Goal: Task Accomplishment & Management: Use online tool/utility

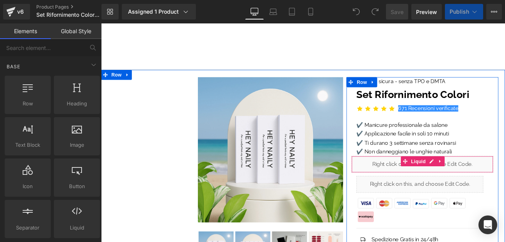
click at [401, 192] on div "Liquid" at bounding box center [477, 188] width 166 height 20
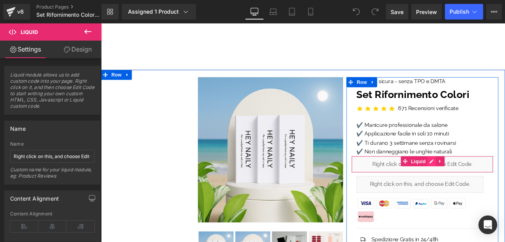
click at [485, 184] on div "Liquid" at bounding box center [477, 188] width 166 height 20
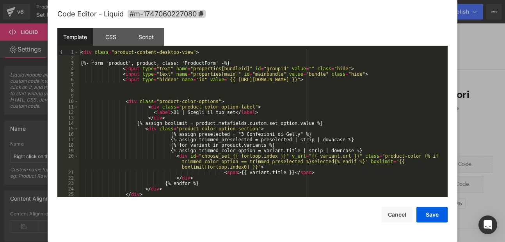
click at [181, 117] on div "< div class = "product-content-desktop-view" > {%- form 'product', product, cla…" at bounding box center [262, 129] width 366 height 158
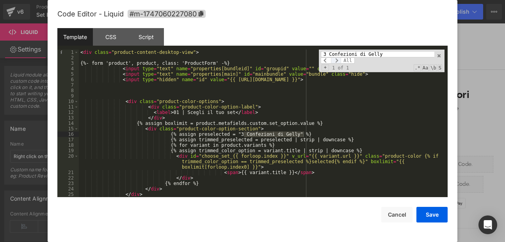
click at [336, 62] on span at bounding box center [336, 60] width 10 height 6
click at [328, 62] on span at bounding box center [326, 60] width 10 height 6
drag, startPoint x: 387, startPoint y: 56, endPoint x: 293, endPoint y: 55, distance: 93.6
click at [293, 55] on div "< div class = "product-content-desktop-view" > {%- form 'product', product, cla…" at bounding box center [262, 123] width 366 height 147
paste input "5"
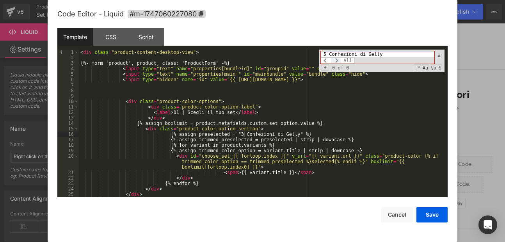
type input "5 Confezioni di Gelly"
click at [337, 61] on span at bounding box center [336, 60] width 10 height 6
click at [326, 60] on span at bounding box center [326, 60] width 10 height 6
click at [437, 54] on span at bounding box center [438, 55] width 5 height 5
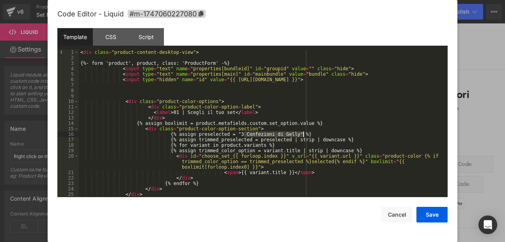
drag, startPoint x: 244, startPoint y: 133, endPoint x: 302, endPoint y: 134, distance: 58.5
click at [302, 134] on div "< div class = "product-content-desktop-view" > {%- form 'product', product, cla…" at bounding box center [262, 129] width 366 height 158
click at [196, 90] on div "< div class = "product-content-desktop-view" > {%- form 'product', product, cla…" at bounding box center [262, 129] width 366 height 158
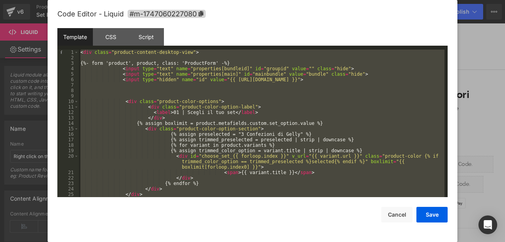
click at [276, 120] on div "< div class = "product-content-desktop-view" > {%- form 'product', product, cla…" at bounding box center [262, 123] width 366 height 147
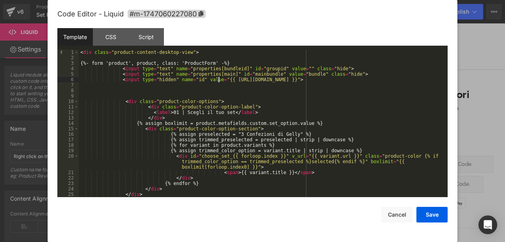
click at [217, 81] on div "< div class = "product-content-desktop-view" > {%- form 'product', product, cla…" at bounding box center [262, 129] width 366 height 158
click at [391, 217] on button "Cancel" at bounding box center [396, 215] width 31 height 16
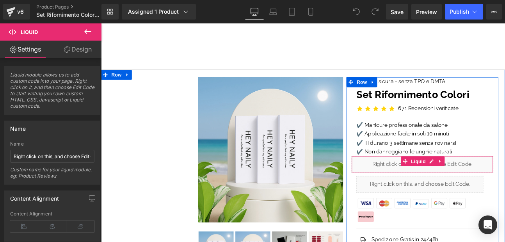
click at [408, 192] on div "Liquid" at bounding box center [477, 188] width 166 height 20
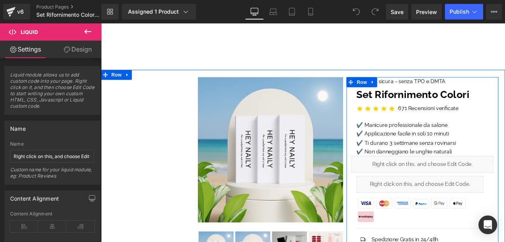
click at [481, 186] on div "Liquid" at bounding box center [477, 188] width 166 height 20
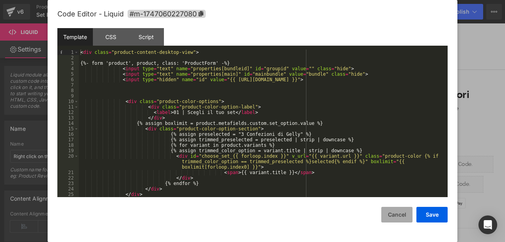
click at [387, 216] on button "Cancel" at bounding box center [396, 215] width 31 height 16
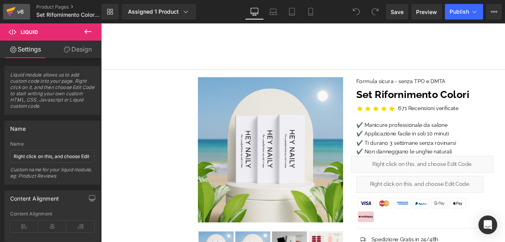
click at [18, 10] on div "v6" at bounding box center [21, 12] width 10 height 10
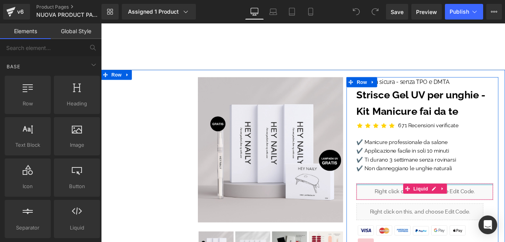
click at [438, 212] on div at bounding box center [479, 212] width 160 height 2
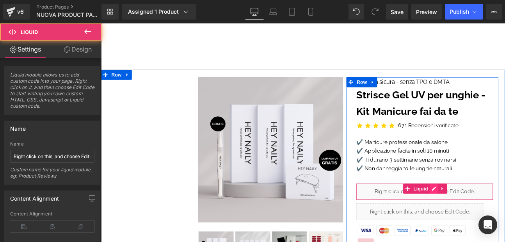
click at [482, 215] on div "Liquid" at bounding box center [479, 220] width 160 height 20
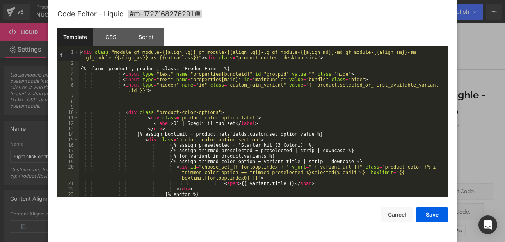
click at [146, 99] on div "< div class = "module gf_module-{{align_lg}} gf_module-{{align_lg}}-lg gf_modul…" at bounding box center [262, 132] width 366 height 164
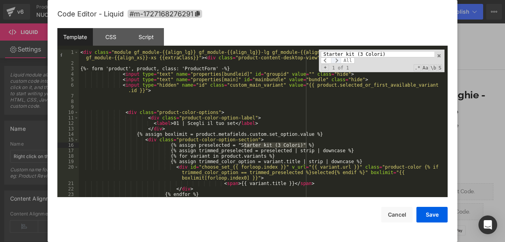
type input "Starter kit (3 Colori)"
click at [337, 59] on span at bounding box center [336, 60] width 10 height 6
click at [145, 38] on div "Script" at bounding box center [146, 37] width 36 height 18
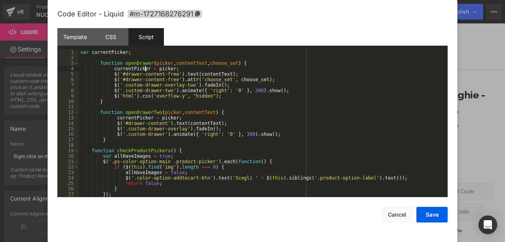
click at [146, 70] on div "var currentPicker ; function openDrawer ( picker , contentText , choose_set ) {…" at bounding box center [262, 129] width 366 height 158
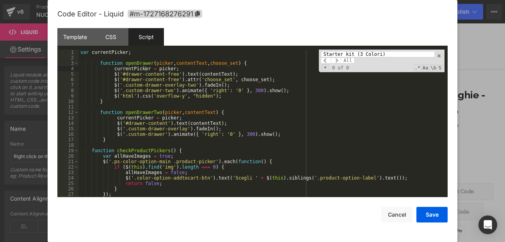
scroll to position [2635, 0]
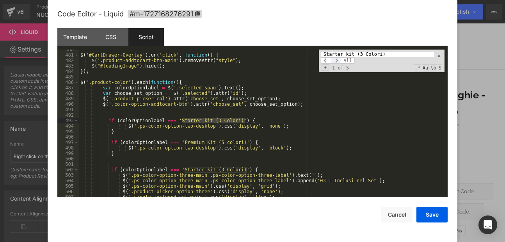
type input "Starter kit (3 Colori)"
click at [336, 59] on span at bounding box center [336, 60] width 10 height 6
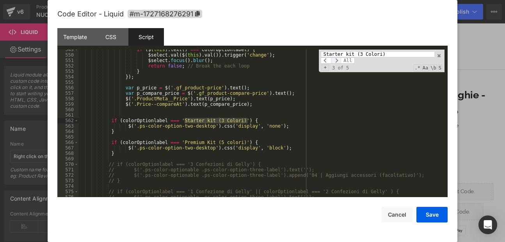
click at [336, 59] on span at bounding box center [336, 60] width 10 height 6
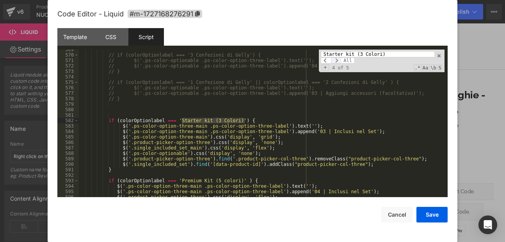
click at [336, 59] on span at bounding box center [336, 60] width 10 height 6
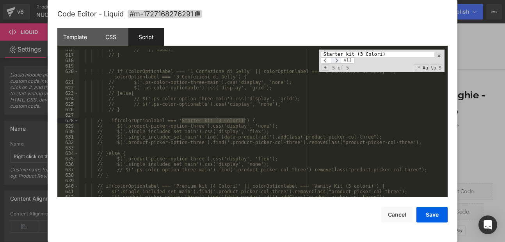
click at [336, 59] on span at bounding box center [336, 60] width 10 height 6
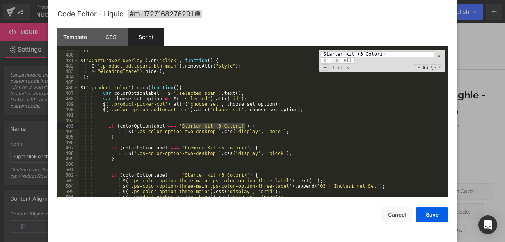
scroll to position [2630, 0]
click at [439, 55] on span at bounding box center [438, 55] width 5 height 5
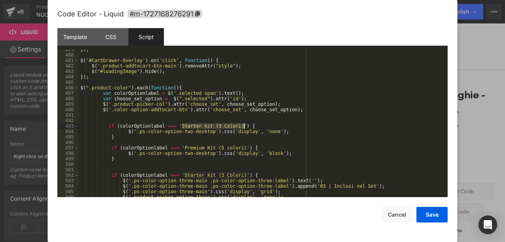
click at [236, 138] on div "}) ; $ ( '#CartDrawer-Overlay' ) . on ( 'click' , function ( ) { $ ( '.product-…" at bounding box center [262, 126] width 366 height 158
drag, startPoint x: 182, startPoint y: 125, endPoint x: 245, endPoint y: 124, distance: 63.2
click at [245, 124] on div "}) ; $ ( '#CartDrawer-Overlay' ) . on ( 'click' , function ( ) { $ ( '.product-…" at bounding box center [262, 126] width 366 height 158
click at [259, 126] on div "}) ; $ ( '#CartDrawer-Overlay' ) . on ( 'click' , function ( ) { $ ( '.product-…" at bounding box center [262, 126] width 366 height 158
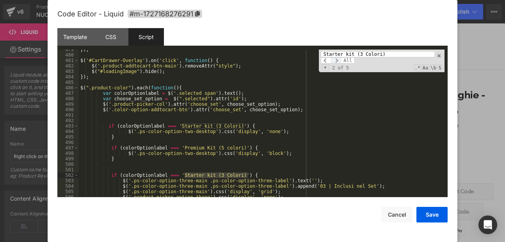
click at [339, 60] on span at bounding box center [336, 60] width 10 height 6
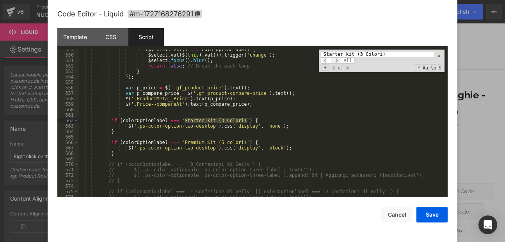
click at [339, 60] on span at bounding box center [336, 60] width 10 height 6
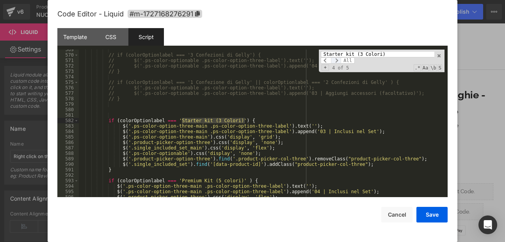
scroll to position [3121, 0]
click at [339, 60] on span at bounding box center [336, 60] width 10 height 6
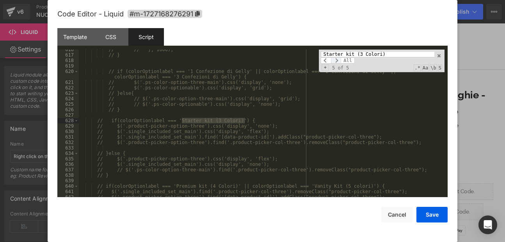
click at [339, 60] on span at bounding box center [336, 60] width 10 height 6
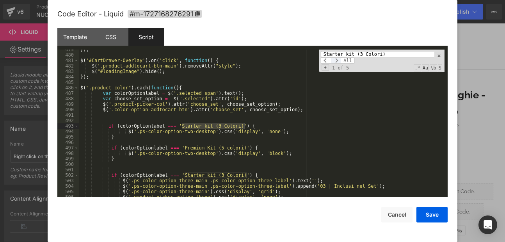
click at [339, 60] on span at bounding box center [336, 60] width 10 height 6
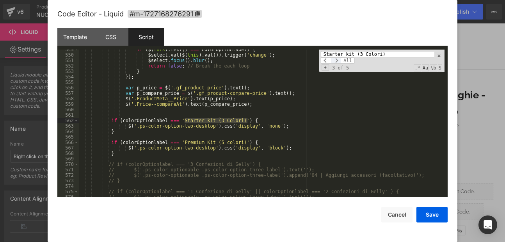
click at [339, 60] on span at bounding box center [336, 60] width 10 height 6
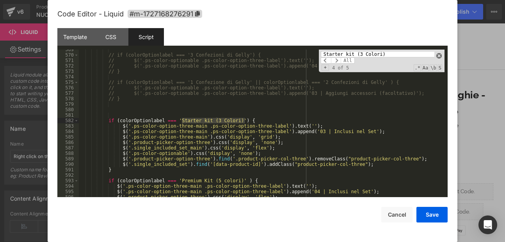
click at [438, 56] on span at bounding box center [438, 55] width 5 height 5
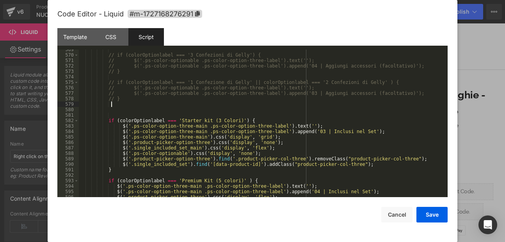
click at [186, 105] on div "// if (colorOptionlabel === '3 Confezioni di Gelly') { // $('.ps-color-optionab…" at bounding box center [262, 126] width 366 height 158
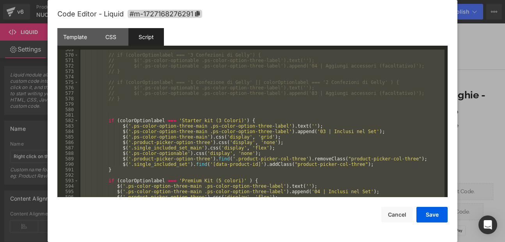
click at [154, 103] on div "// if (colorOptionlabel === '3 Confezioni di Gelly') { // $('.ps-color-optionab…" at bounding box center [262, 123] width 366 height 147
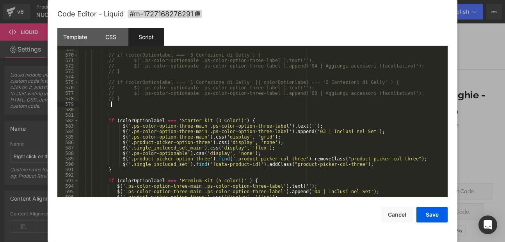
click at [131, 114] on div "// if (colorOptionlabel === '3 Confezioni di Gelly') { // $('.ps-color-optionab…" at bounding box center [262, 126] width 366 height 158
click at [165, 104] on div "// if (colorOptionlabel === '3 Confezioni di Gelly') { // $('.ps-color-optionab…" at bounding box center [262, 126] width 366 height 158
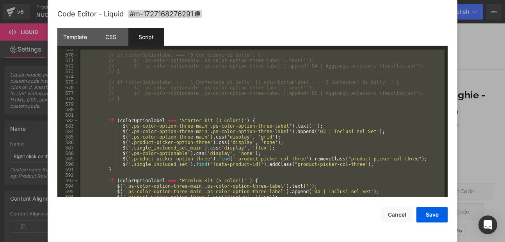
click at [288, 96] on div "// if (colorOptionlabel === '3 Confezioni di Gelly') { // $('.ps-color-optionab…" at bounding box center [262, 123] width 366 height 147
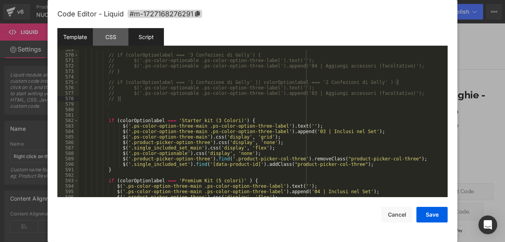
click at [62, 38] on div "Template" at bounding box center [75, 37] width 36 height 18
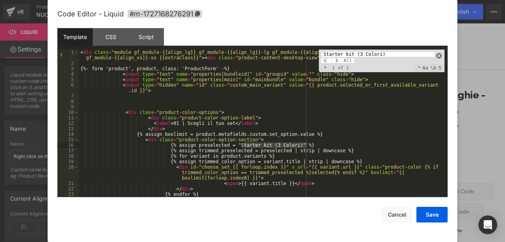
click at [438, 58] on span at bounding box center [438, 55] width 5 height 5
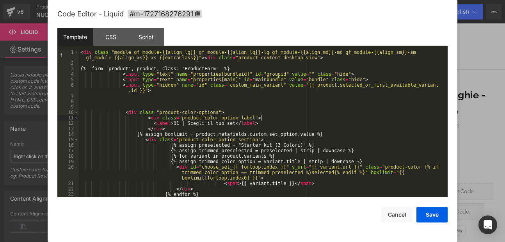
click at [271, 120] on div "< div class = "module gf_module-{{align_lg}} gf_module-{{align_lg}}-lg gf_modul…" at bounding box center [262, 132] width 366 height 164
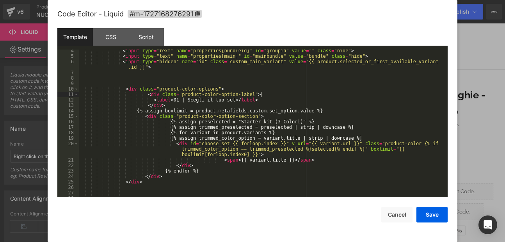
scroll to position [23, 0]
click at [281, 127] on div "< input type = "text" name = "properties[bundleid]" id = "groupid" value = "" c…" at bounding box center [262, 127] width 366 height 158
click at [144, 39] on div "Script" at bounding box center [146, 37] width 36 height 18
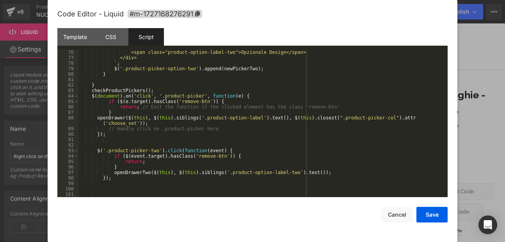
scroll to position [0, 0]
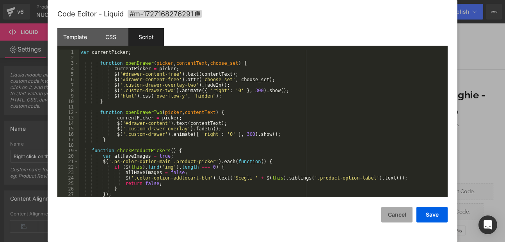
click at [403, 209] on button "Cancel" at bounding box center [396, 215] width 31 height 16
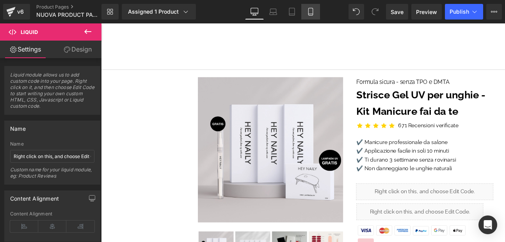
click at [308, 9] on icon at bounding box center [311, 12] width 8 height 8
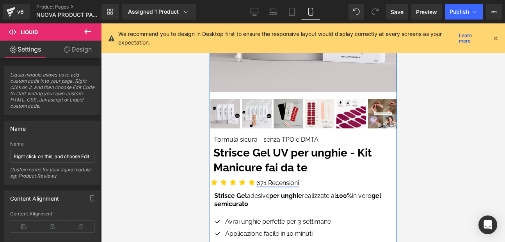
scroll to position [281, 0]
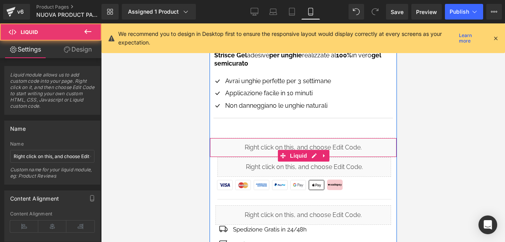
click at [244, 147] on div "Liquid" at bounding box center [302, 148] width 187 height 20
click at [312, 154] on div "Liquid" at bounding box center [302, 148] width 187 height 20
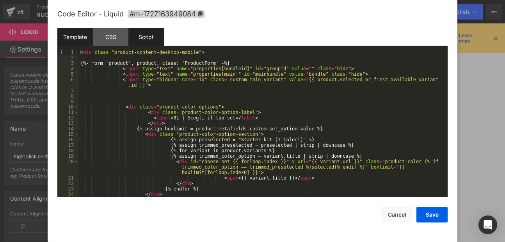
click at [157, 41] on div "Script" at bounding box center [146, 37] width 36 height 18
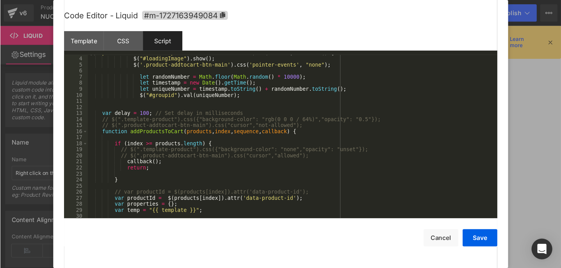
scroll to position [0, 0]
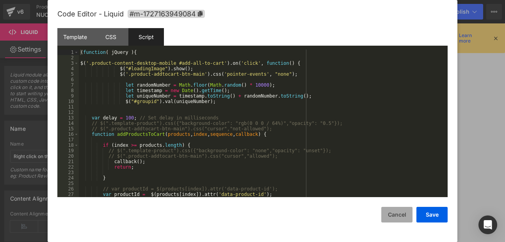
click at [394, 213] on button "Cancel" at bounding box center [396, 215] width 31 height 16
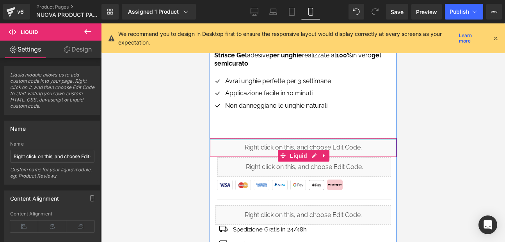
click at [237, 139] on div at bounding box center [302, 139] width 186 height 2
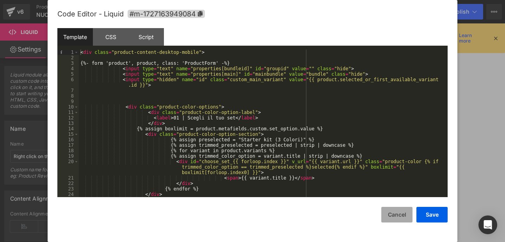
click at [398, 214] on button "Cancel" at bounding box center [396, 215] width 31 height 16
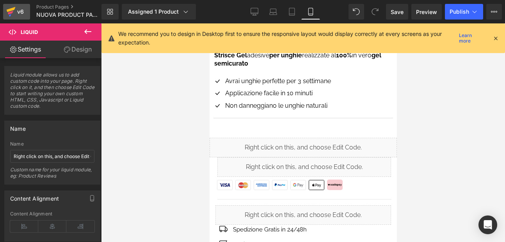
click at [9, 12] on icon at bounding box center [10, 13] width 5 height 4
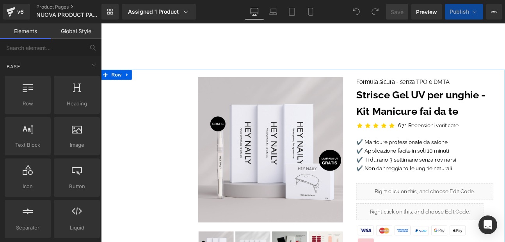
click at [420, 217] on div "Liquid" at bounding box center [479, 220] width 160 height 20
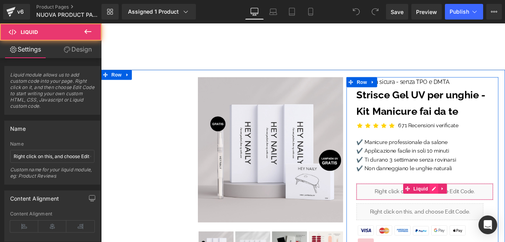
click at [489, 218] on div "Liquid" at bounding box center [479, 220] width 160 height 20
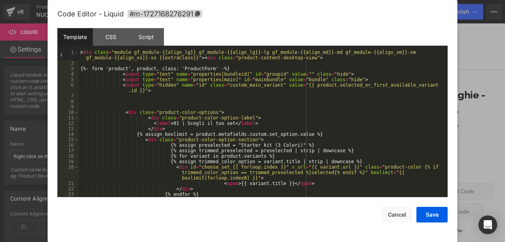
click at [161, 92] on div "< div class = "module gf_module-{{align_lg}} gf_module-{{align_lg}}-lg gf_modul…" at bounding box center [262, 132] width 366 height 164
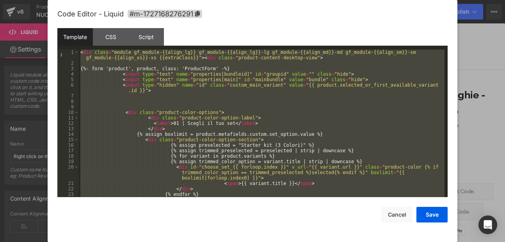
click at [278, 109] on div "< div class = "module gf_module-{{align_lg}} gf_module-{{align_lg}}-lg gf_modul…" at bounding box center [262, 123] width 366 height 147
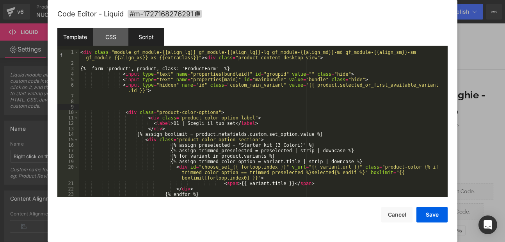
click at [134, 40] on div "Script" at bounding box center [146, 37] width 36 height 18
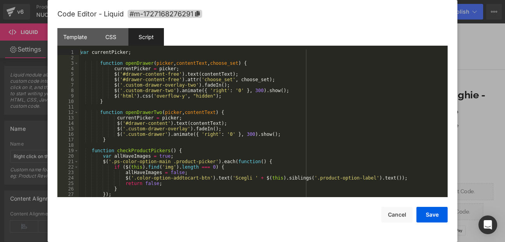
click at [115, 104] on div "var currentPicker ; function openDrawer ( picker , contentText , choose_set ) {…" at bounding box center [262, 129] width 366 height 158
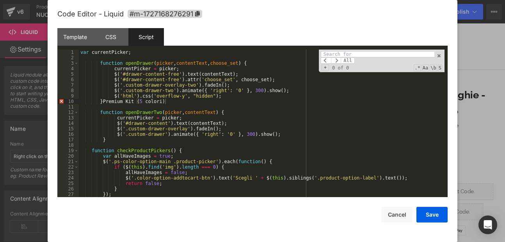
click at [235, 114] on div "var currentPicker ; function openDrawer ( picker , contentText , choose_set ) {…" at bounding box center [262, 129] width 366 height 158
click at [341, 53] on input at bounding box center [378, 54] width 114 height 6
paste input "Premium Kit (5 colori)"
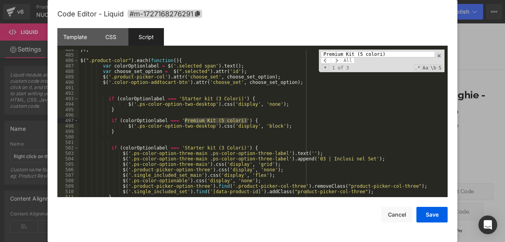
scroll to position [2657, 0]
drag, startPoint x: 385, startPoint y: 54, endPoint x: 319, endPoint y: 39, distance: 68.4
click at [319, 39] on div "Template CSS Script Data 1 2 3 4 5 6 7 8 9 10 11 12 13 14 15 16 17 18 19 20 21 …" at bounding box center [252, 112] width 390 height 169
click at [337, 61] on span at bounding box center [336, 60] width 10 height 6
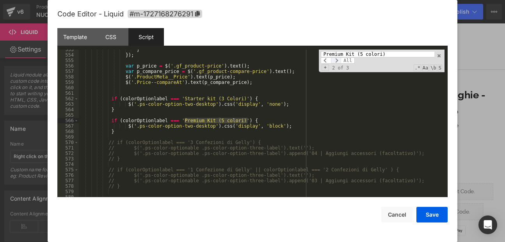
click at [333, 60] on span at bounding box center [336, 60] width 10 height 6
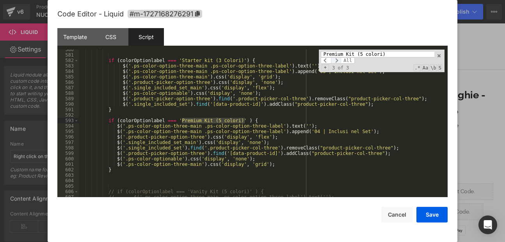
scroll to position [3181, 0]
drag, startPoint x: 397, startPoint y: 55, endPoint x: 269, endPoint y: 46, distance: 128.3
click at [269, 46] on div "Template CSS Script Data 1 2 3 4 5 6 7 8 9 10 11 12 13 14 15 16 17 18 19 20 21 …" at bounding box center [252, 112] width 390 height 169
paste input "Starter kit (3 C"
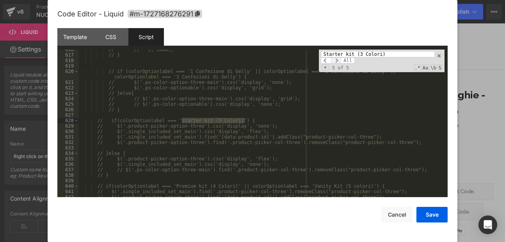
type input "Starter kit (3 Colori)"
click at [336, 60] on span at bounding box center [336, 60] width 10 height 6
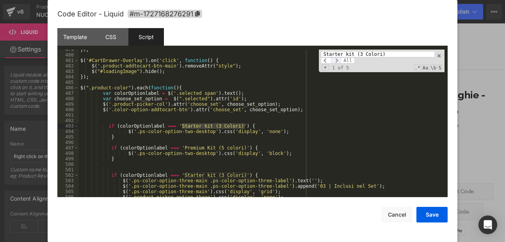
scroll to position [2630, 0]
click at [339, 60] on span at bounding box center [336, 60] width 10 height 6
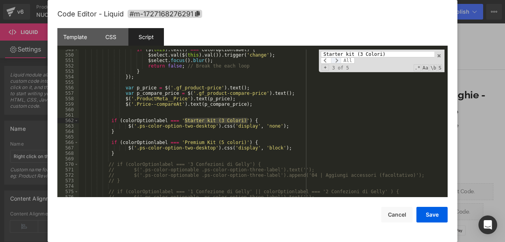
click at [339, 60] on span at bounding box center [336, 60] width 10 height 6
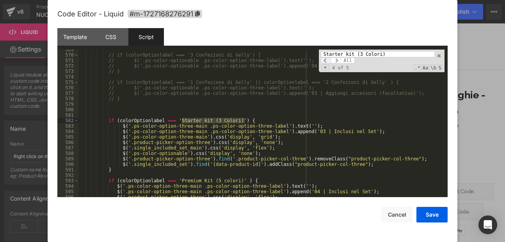
click at [326, 60] on span at bounding box center [326, 60] width 10 height 6
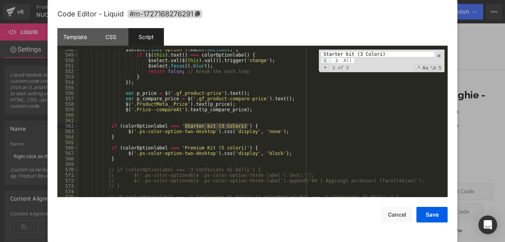
click at [326, 60] on span at bounding box center [326, 60] width 10 height 6
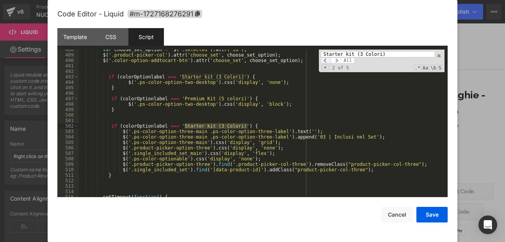
click at [326, 60] on span at bounding box center [326, 60] width 10 height 6
drag, startPoint x: 390, startPoint y: 55, endPoint x: 296, endPoint y: 49, distance: 93.8
click at [296, 49] on div "Template CSS Script Data 1 2 3 4 5 6 7 8 9 10 11 12 13 14 15 16 17 18 19 20 21 …" at bounding box center [252, 112] width 390 height 169
click at [335, 62] on span at bounding box center [336, 60] width 10 height 6
click at [336, 59] on span at bounding box center [336, 60] width 10 height 6
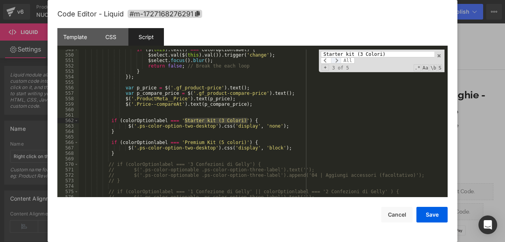
scroll to position [3012, 0]
click at [336, 59] on span at bounding box center [336, 60] width 10 height 6
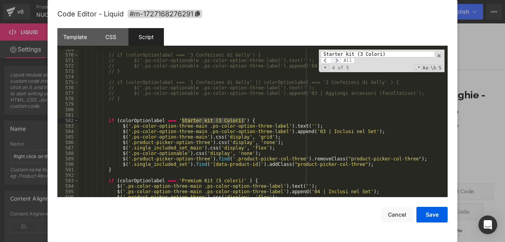
click at [337, 58] on span at bounding box center [336, 60] width 10 height 6
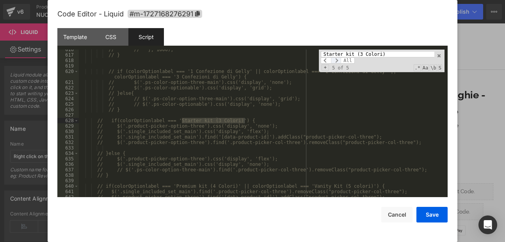
click at [337, 58] on span at bounding box center [336, 60] width 10 height 6
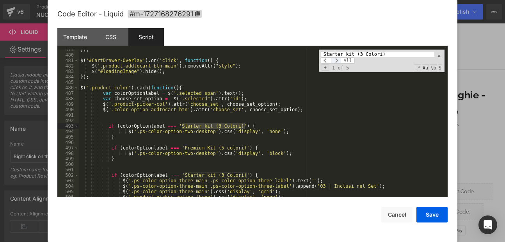
click at [337, 58] on span at bounding box center [336, 60] width 10 height 6
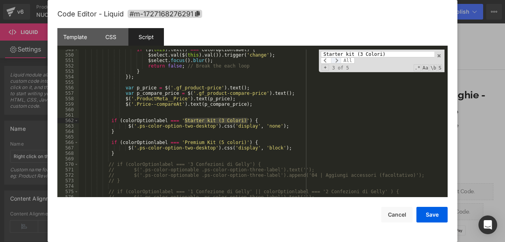
click at [337, 58] on span at bounding box center [336, 60] width 10 height 6
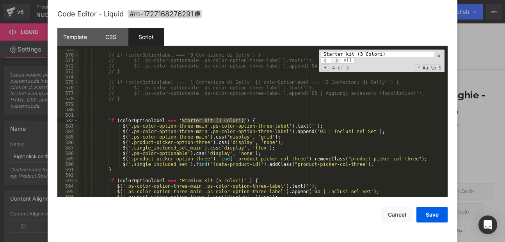
scroll to position [3121, 0]
click at [337, 58] on span at bounding box center [336, 60] width 10 height 6
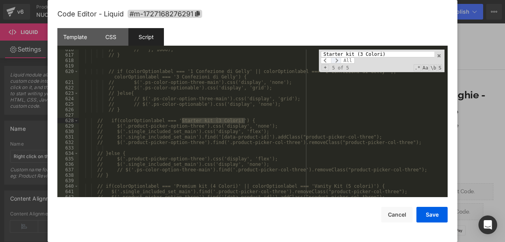
scroll to position [3383, 0]
click at [337, 58] on span at bounding box center [336, 60] width 10 height 6
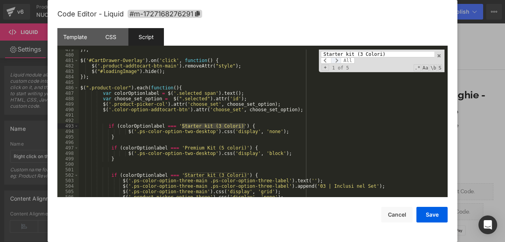
click at [337, 58] on span at bounding box center [336, 60] width 10 height 6
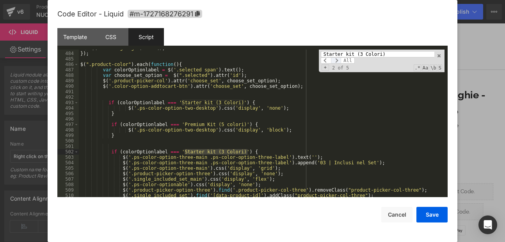
click at [335, 61] on span at bounding box center [336, 60] width 10 height 6
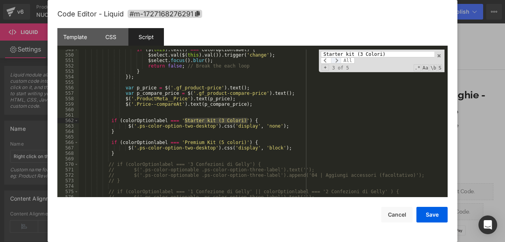
click at [340, 61] on span at bounding box center [336, 60] width 10 height 6
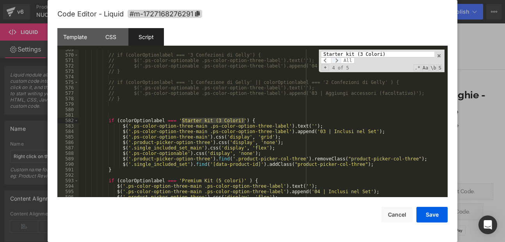
scroll to position [3121, 0]
click at [64, 36] on div "Template" at bounding box center [75, 37] width 36 height 18
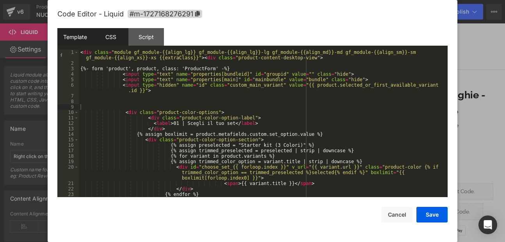
click at [112, 39] on div "CSS" at bounding box center [111, 37] width 36 height 18
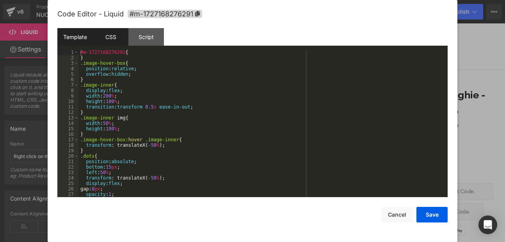
click at [72, 41] on div "Template" at bounding box center [75, 37] width 36 height 18
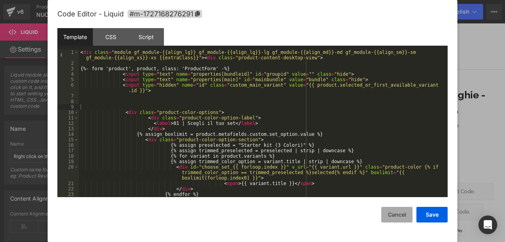
click at [401, 215] on button "Cancel" at bounding box center [396, 215] width 31 height 16
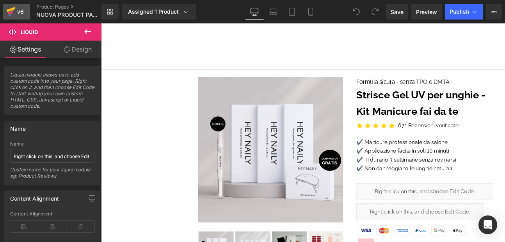
click at [13, 12] on icon at bounding box center [10, 13] width 5 height 4
